Goal: Find specific page/section: Find specific page/section

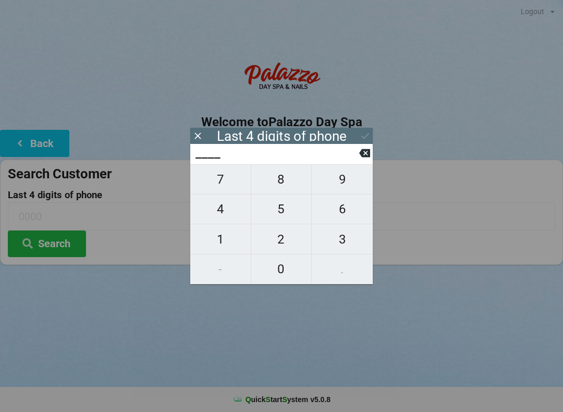
scroll to position [21, 30]
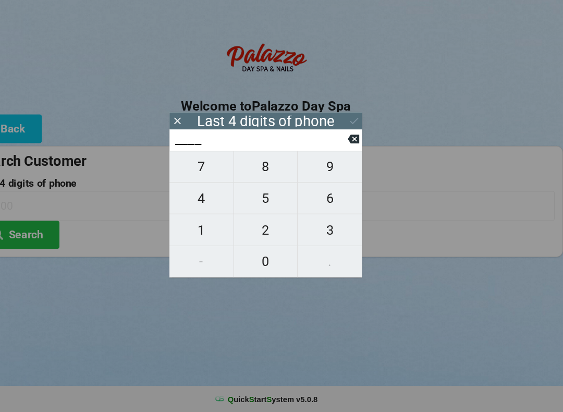
click at [252, 198] on span "5" at bounding box center [281, 209] width 60 height 22
type input "5___"
click at [194, 168] on span "7" at bounding box center [220, 179] width 60 height 22
type input "57__"
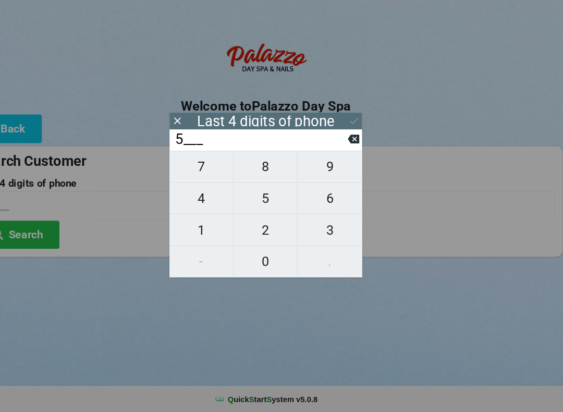
type input "57__"
click at [316, 168] on span "9" at bounding box center [342, 179] width 61 height 22
type input "579_"
click at [314, 198] on span "6" at bounding box center [342, 209] width 61 height 22
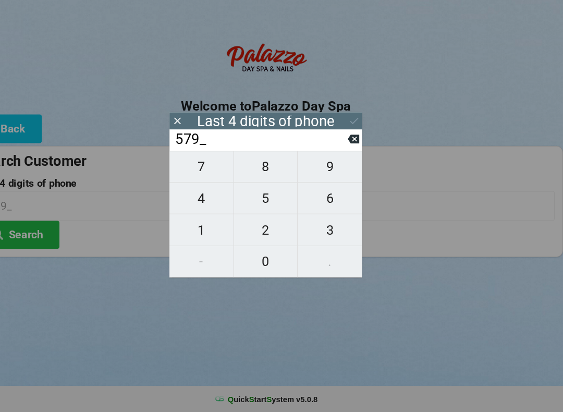
type input "5796"
click at [36, 230] on button "Search" at bounding box center [47, 243] width 78 height 27
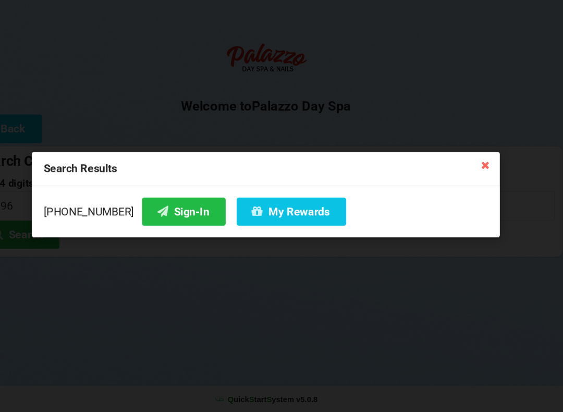
click at [164, 208] on button "Sign-In" at bounding box center [203, 221] width 79 height 27
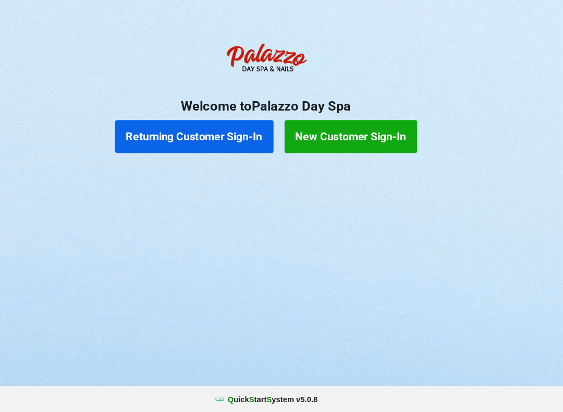
click at [209, 135] on button "Returning Customer Sign-In" at bounding box center [214, 150] width 150 height 31
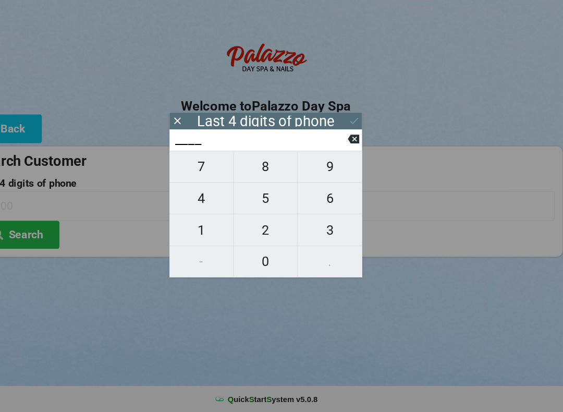
click at [192, 198] on span "4" at bounding box center [220, 209] width 60 height 22
type input "4___"
click at [315, 168] on span "9" at bounding box center [342, 179] width 61 height 22
type input "49__"
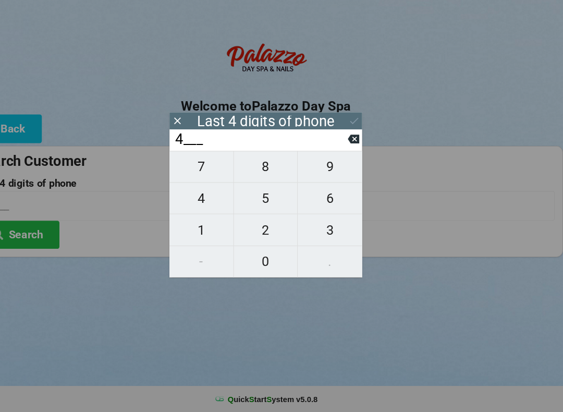
type input "49__"
click at [314, 228] on span "3" at bounding box center [342, 239] width 61 height 22
type input "493_"
click at [251, 258] on span "0" at bounding box center [281, 269] width 60 height 22
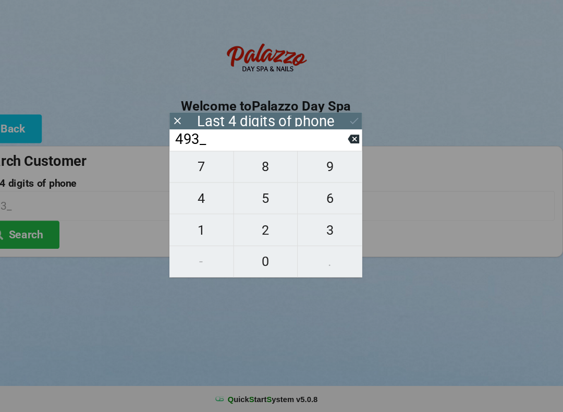
type input "4930"
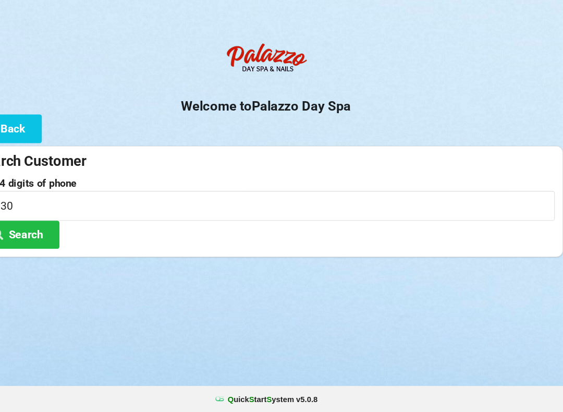
click at [29, 230] on button "Search" at bounding box center [47, 243] width 78 height 27
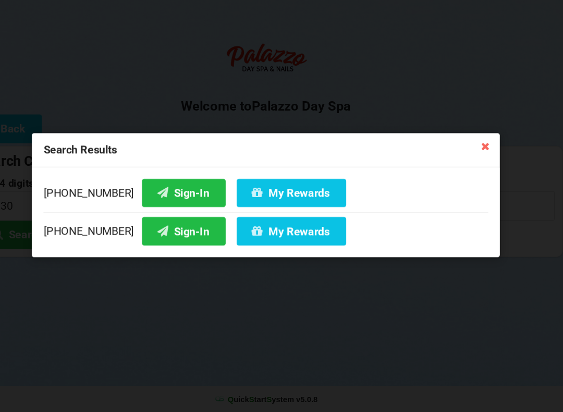
click at [164, 190] on button "Sign-In" at bounding box center [203, 203] width 79 height 27
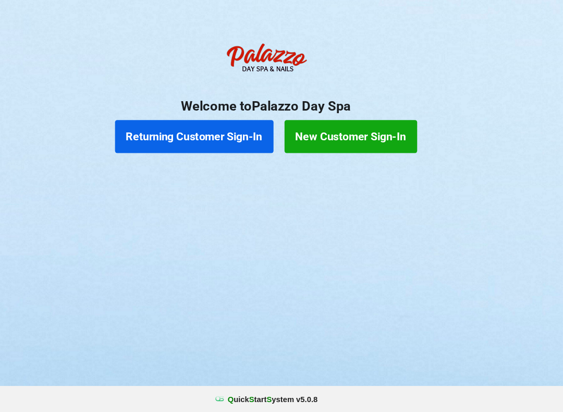
click at [320, 135] on button "New Customer Sign-In" at bounding box center [362, 150] width 126 height 31
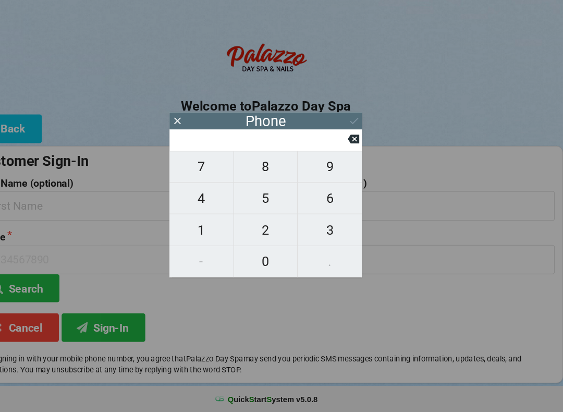
click at [193, 228] on span "1" at bounding box center [220, 239] width 60 height 22
type input "1"
click at [315, 228] on span "3" at bounding box center [342, 239] width 61 height 22
type input "13"
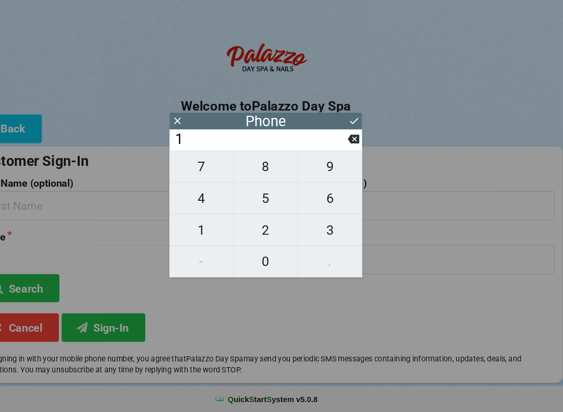
type input "13"
click at [312, 168] on span "9" at bounding box center [342, 179] width 61 height 22
type input "139"
click at [359, 149] on icon at bounding box center [364, 153] width 11 height 8
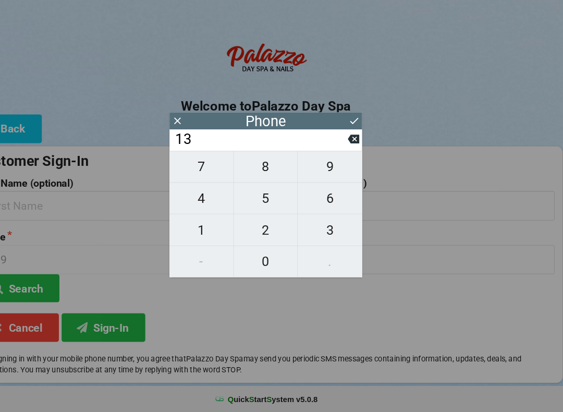
click at [359, 146] on button at bounding box center [364, 153] width 11 height 14
click at [316, 168] on span "9" at bounding box center [342, 179] width 61 height 22
type input "19"
click at [251, 228] on span "2" at bounding box center [281, 239] width 60 height 22
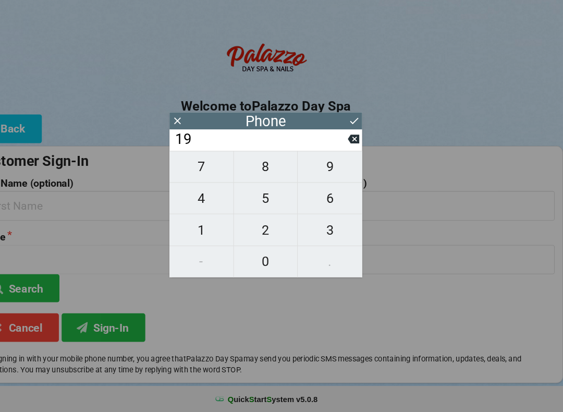
type input "192"
click at [329, 145] on input "192" at bounding box center [276, 153] width 165 height 17
click at [359, 146] on button at bounding box center [364, 153] width 11 height 14
click at [251, 168] on span "8" at bounding box center [281, 179] width 60 height 22
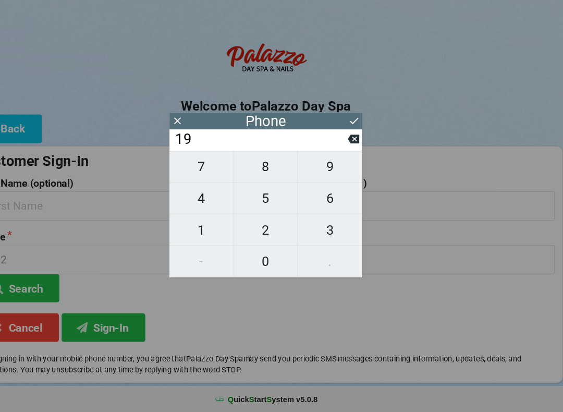
type input "198"
click at [254, 168] on span "8" at bounding box center [281, 179] width 60 height 22
type input "1988"
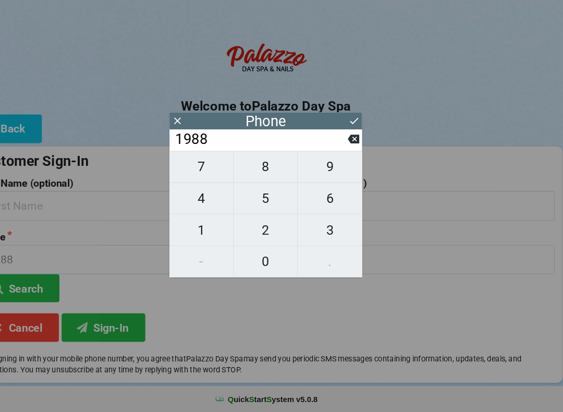
click at [88, 253] on input "1988" at bounding box center [142, 267] width 268 height 28
click at [33, 281] on button "Search" at bounding box center [47, 294] width 78 height 27
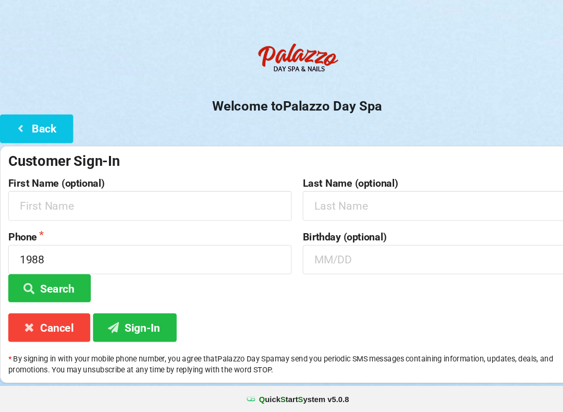
click at [55, 281] on button "Search" at bounding box center [47, 294] width 78 height 27
click at [60, 253] on input "1988" at bounding box center [142, 267] width 268 height 28
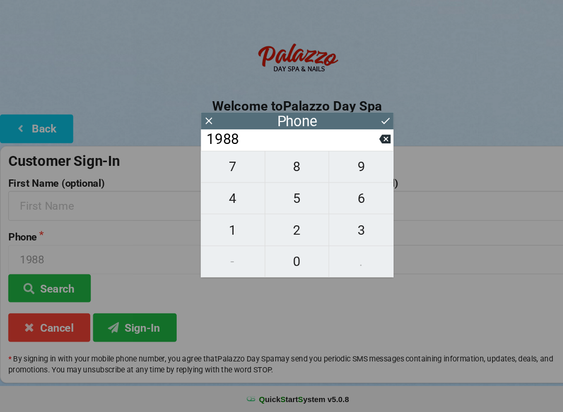
click at [363, 149] on icon at bounding box center [364, 153] width 11 height 8
click at [362, 149] on icon at bounding box center [364, 153] width 11 height 8
click at [361, 146] on button at bounding box center [364, 153] width 11 height 14
type input "1"
click at [357, 145] on input "1" at bounding box center [276, 153] width 165 height 17
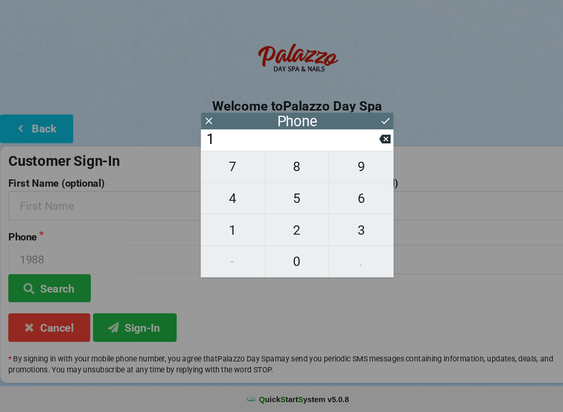
click at [356, 145] on input "1" at bounding box center [276, 153] width 165 height 17
click at [359, 146] on button at bounding box center [364, 153] width 11 height 14
click at [277, 258] on span "0" at bounding box center [281, 269] width 60 height 22
type input "0"
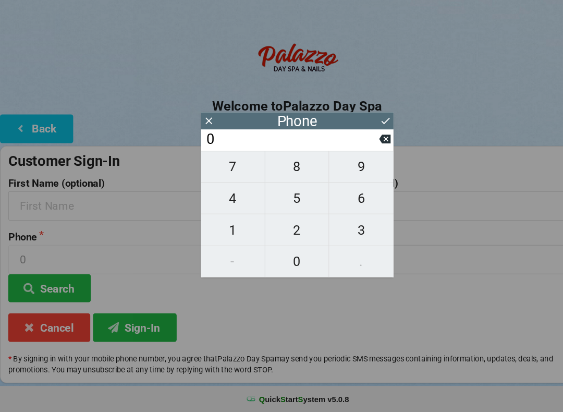
click at [364, 149] on icon at bounding box center [364, 153] width 11 height 8
click at [225, 198] on span "4" at bounding box center [220, 209] width 60 height 22
type input "4"
click at [278, 258] on span "0" at bounding box center [281, 269] width 60 height 22
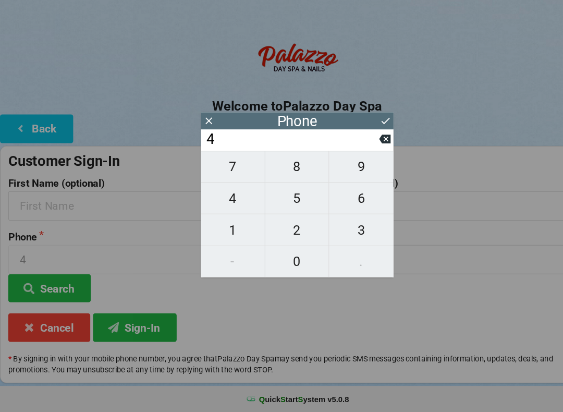
type input "40"
click at [220, 168] on span "7" at bounding box center [220, 179] width 60 height 22
type input "407"
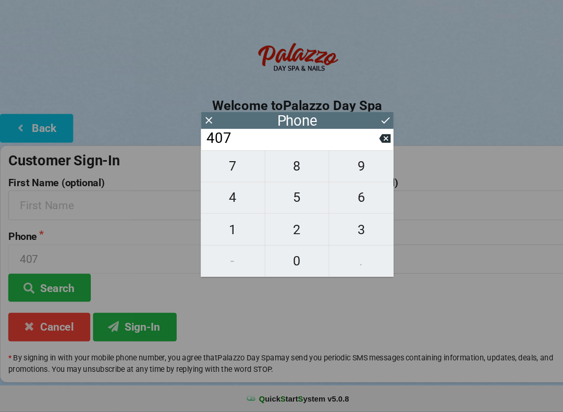
scroll to position [0, 0]
click at [341, 198] on span "6" at bounding box center [342, 209] width 61 height 22
type input "4076"
click at [282, 198] on span "5" at bounding box center [281, 209] width 60 height 22
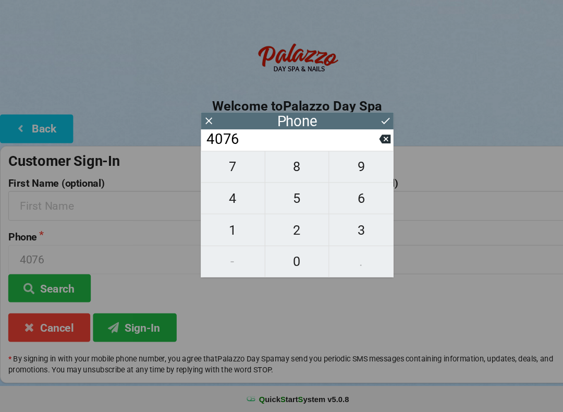
type input "40765"
click at [219, 228] on span "1" at bounding box center [220, 239] width 60 height 22
type input "407651"
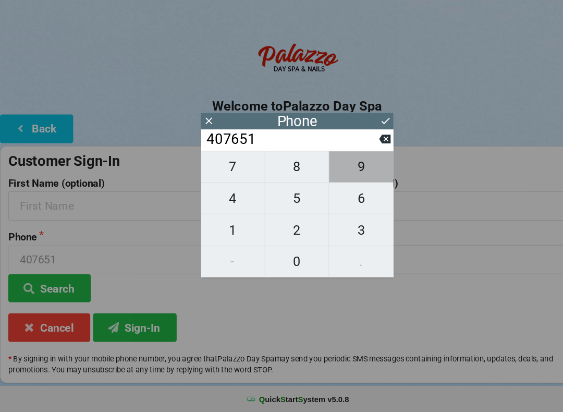
click at [343, 168] on span "9" at bounding box center [342, 179] width 61 height 22
type input "4076519"
click at [275, 168] on span "8" at bounding box center [281, 179] width 60 height 22
type input "40765198"
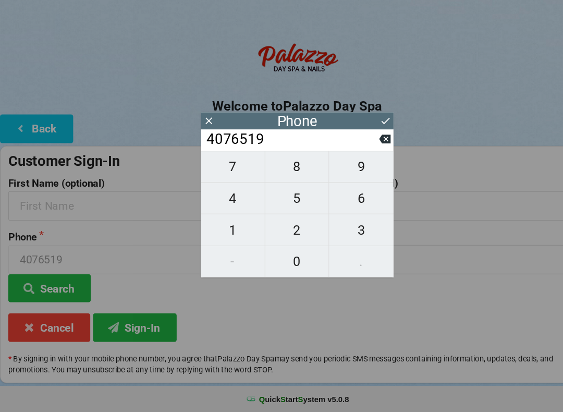
type input "40765198"
click at [275, 168] on span "8" at bounding box center [281, 179] width 60 height 22
type input "407651988"
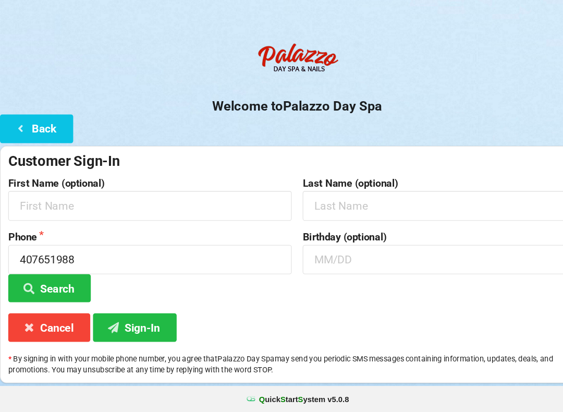
click at [54, 281] on button "Search" at bounding box center [47, 294] width 78 height 27
click at [60, 281] on button "Search" at bounding box center [47, 294] width 78 height 27
click at [55, 281] on button "Search" at bounding box center [47, 294] width 78 height 27
click at [51, 318] on button "Cancel" at bounding box center [47, 331] width 78 height 27
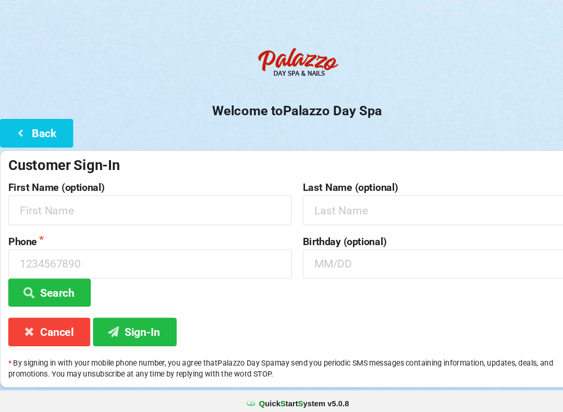
click at [54, 130] on button "Back" at bounding box center [34, 143] width 69 height 27
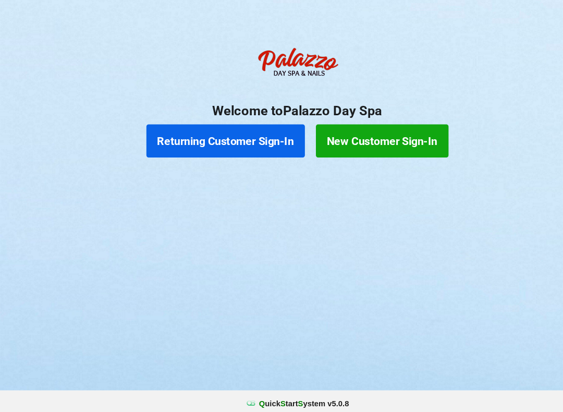
click at [189, 135] on button "Returning Customer Sign-In" at bounding box center [214, 150] width 150 height 31
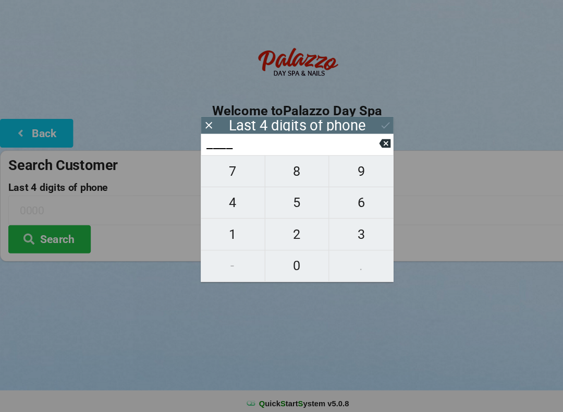
click at [275, 228] on span "2" at bounding box center [281, 239] width 60 height 22
type input "2___"
click at [286, 261] on span "0" at bounding box center [281, 269] width 60 height 22
type input "20__"
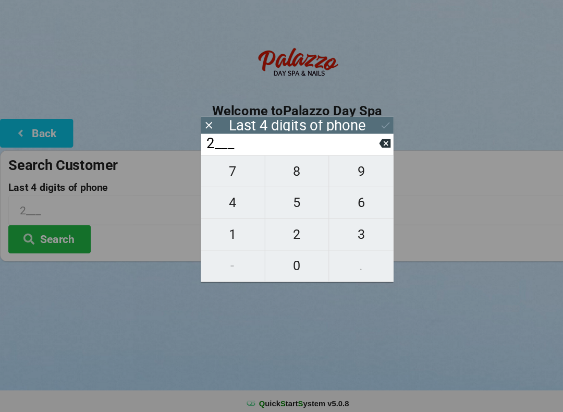
type input "20__"
click at [210, 169] on span "7" at bounding box center [220, 179] width 60 height 22
type input "207_"
click at [284, 264] on button "0" at bounding box center [281, 269] width 61 height 30
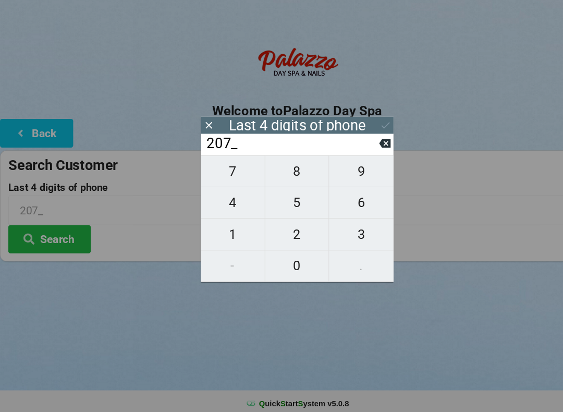
type input "2070"
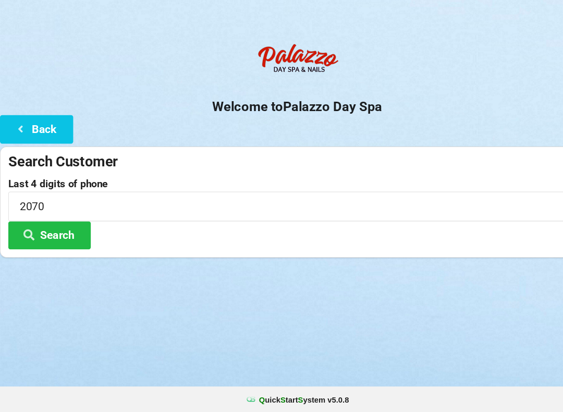
click at [64, 230] on button "Search" at bounding box center [47, 243] width 78 height 27
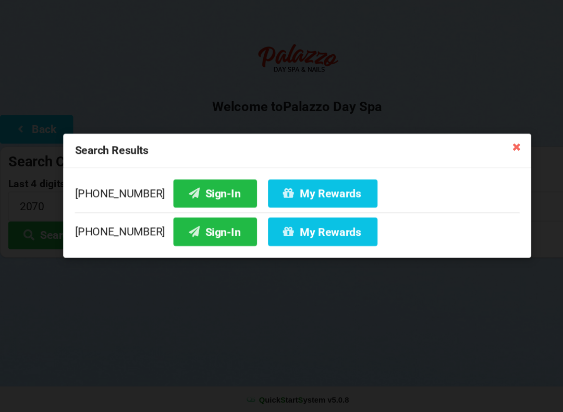
click at [177, 227] on button "Sign-In" at bounding box center [203, 240] width 79 height 27
